Goal: Find specific page/section: Find specific page/section

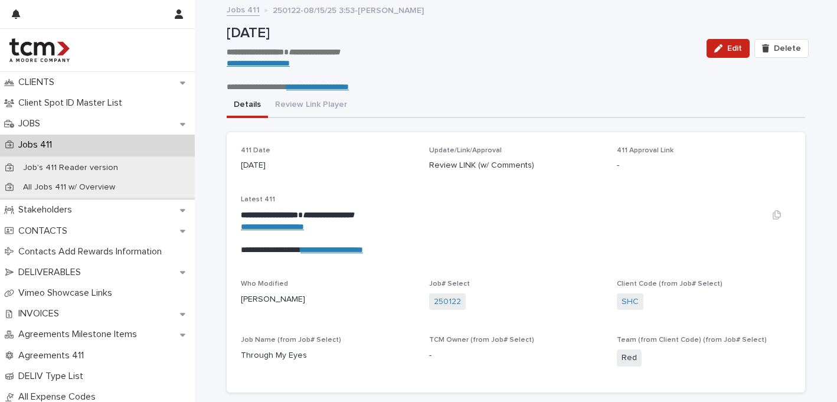
click at [353, 250] on link "**********" at bounding box center [331, 249] width 63 height 8
click at [358, 248] on link "**********" at bounding box center [331, 249] width 63 height 8
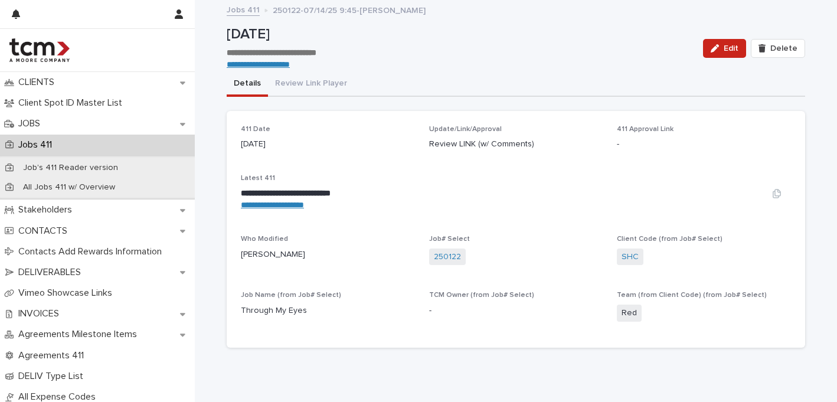
click at [297, 206] on link "**********" at bounding box center [272, 205] width 63 height 8
